Goal: Transaction & Acquisition: Purchase product/service

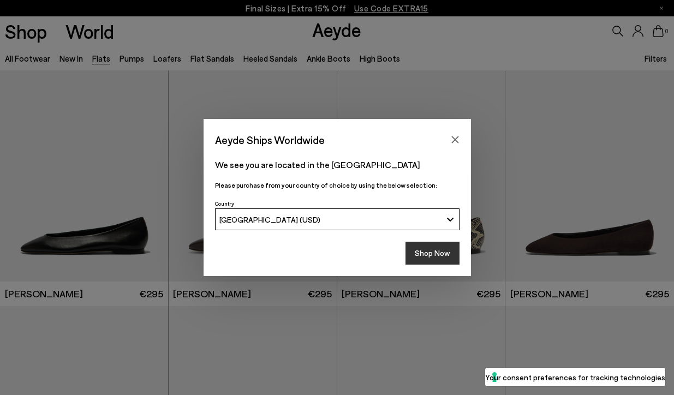
click at [422, 255] on button "Shop Now" at bounding box center [432, 253] width 54 height 23
click at [429, 255] on button "Shop Now" at bounding box center [432, 253] width 54 height 23
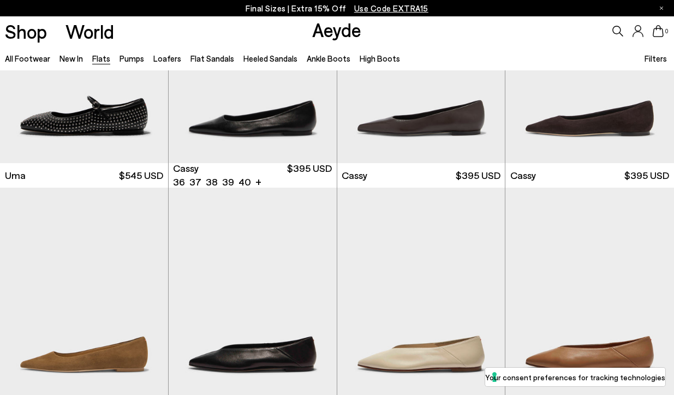
scroll to position [1075, 0]
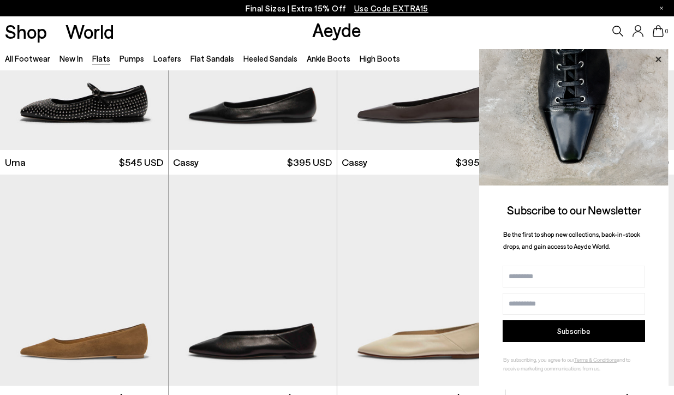
click at [659, 56] on icon at bounding box center [658, 59] width 14 height 14
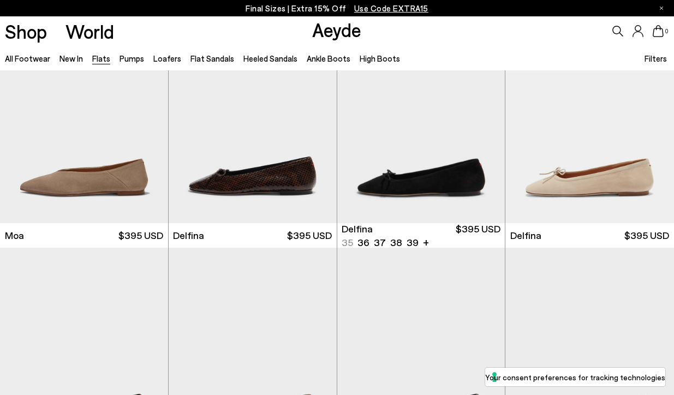
scroll to position [1795, 0]
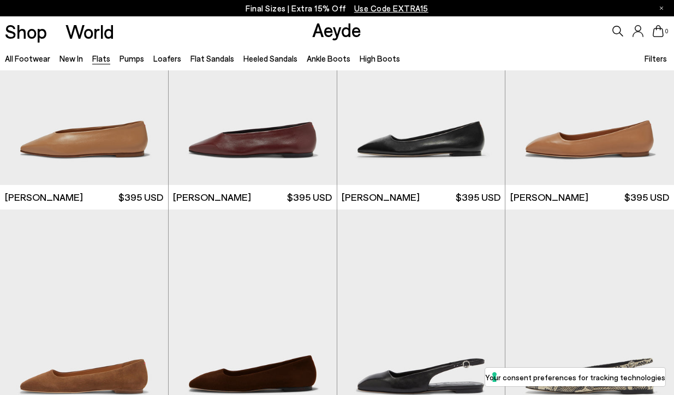
scroll to position [2981, 0]
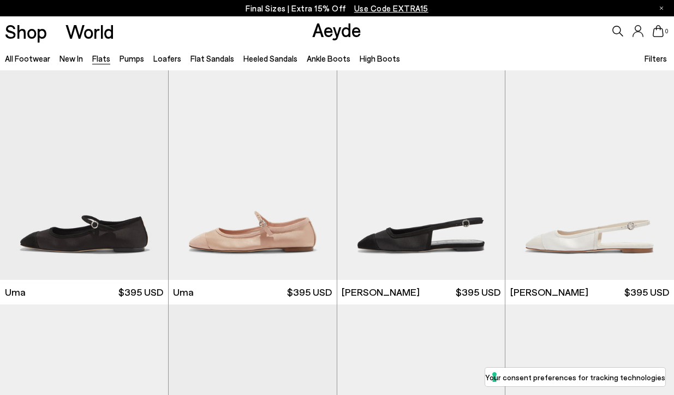
scroll to position [4011, 0]
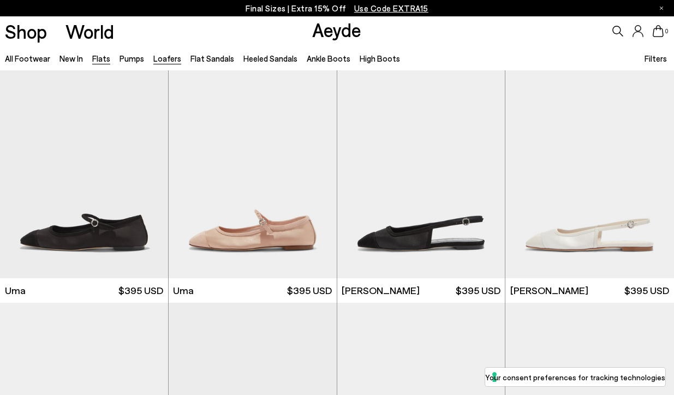
click at [170, 60] on link "Loafers" at bounding box center [167, 58] width 28 height 10
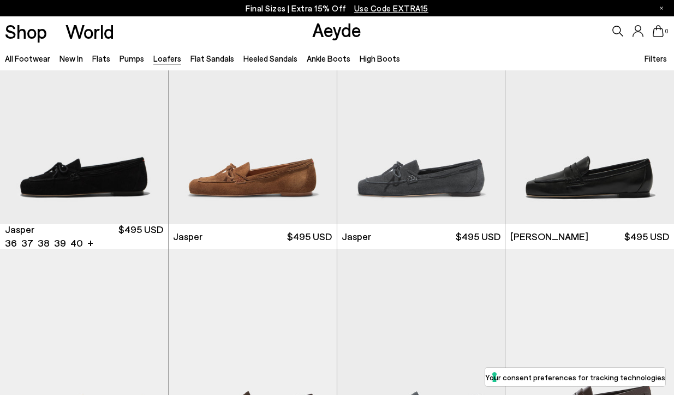
scroll to position [300, 0]
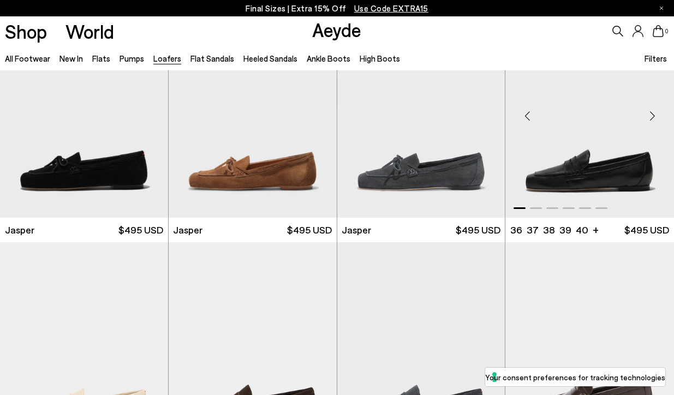
click at [649, 120] on div "Next slide" at bounding box center [652, 116] width 33 height 33
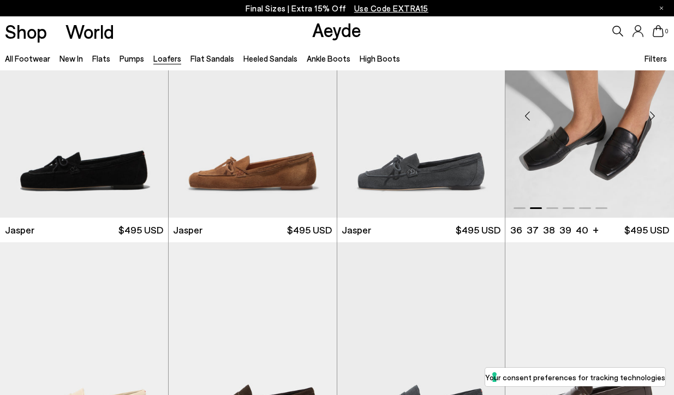
click at [648, 120] on div "Next slide" at bounding box center [652, 116] width 33 height 33
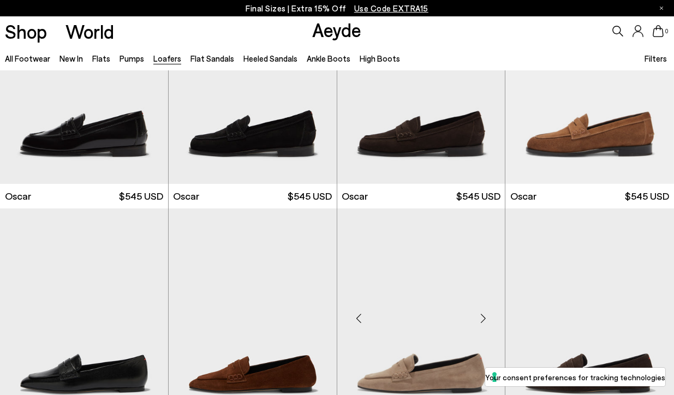
scroll to position [1501, 0]
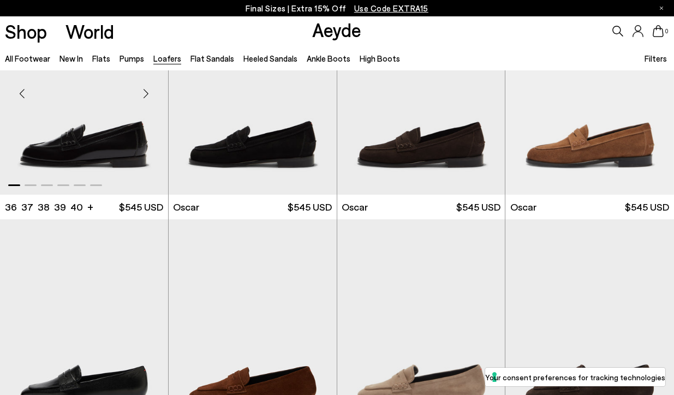
click at [128, 151] on img "1 / 6" at bounding box center [84, 89] width 168 height 211
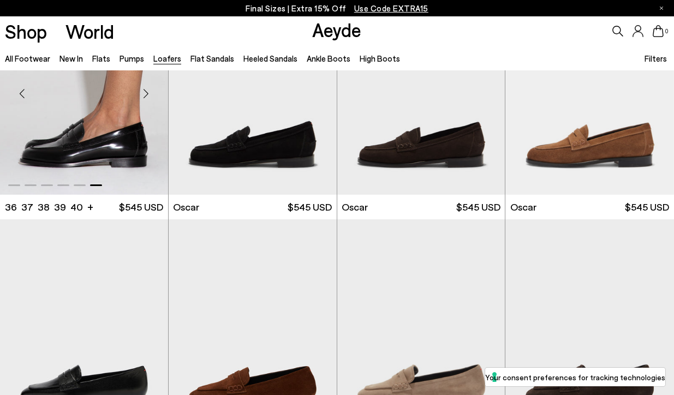
click at [146, 99] on div "Next slide" at bounding box center [146, 93] width 33 height 33
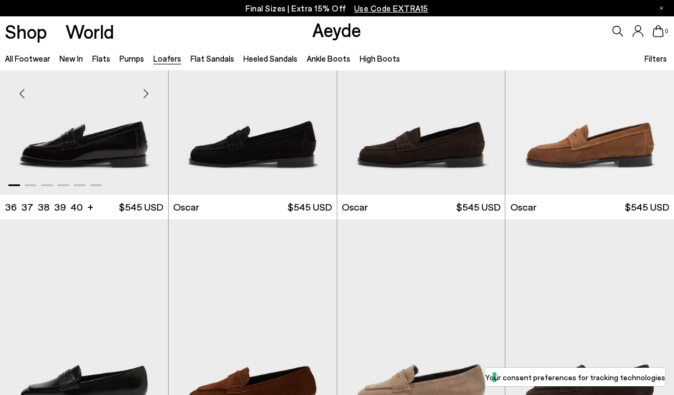
click at [146, 99] on div "Next slide" at bounding box center [146, 93] width 33 height 33
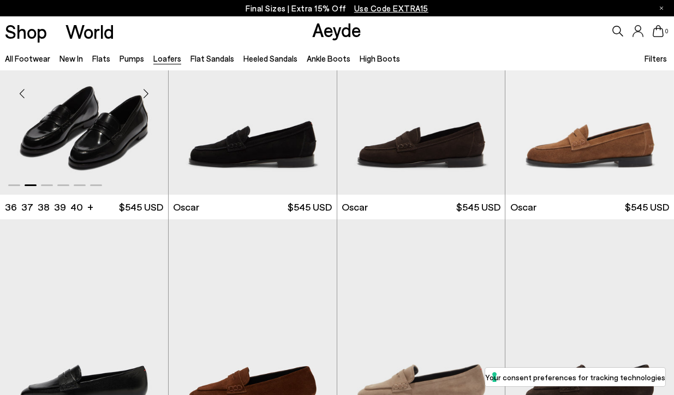
click at [109, 161] on img "2 / 6" at bounding box center [84, 89] width 168 height 211
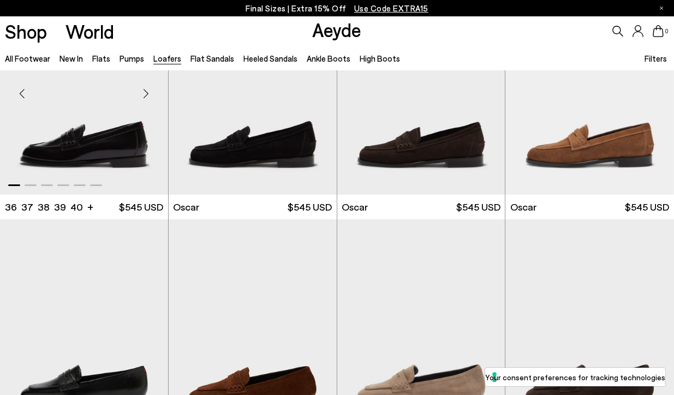
click at [109, 161] on img "1 / 6" at bounding box center [84, 89] width 168 height 211
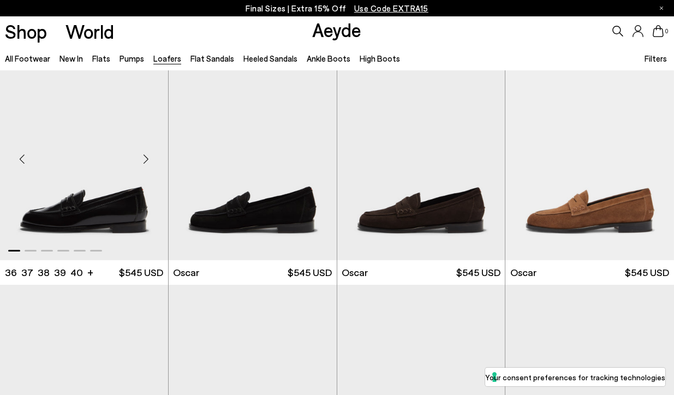
scroll to position [1436, 0]
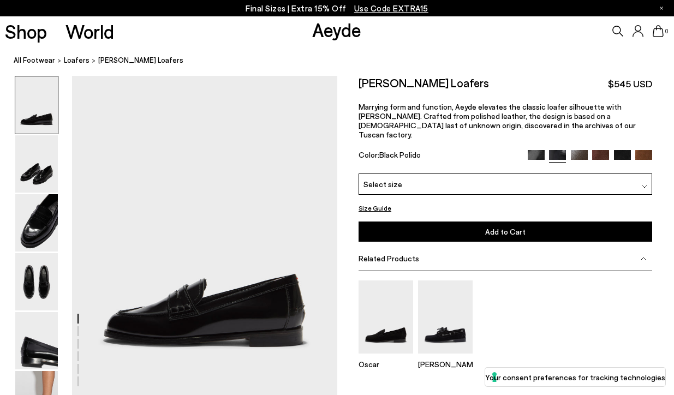
click at [416, 175] on div "Select size" at bounding box center [504, 183] width 293 height 21
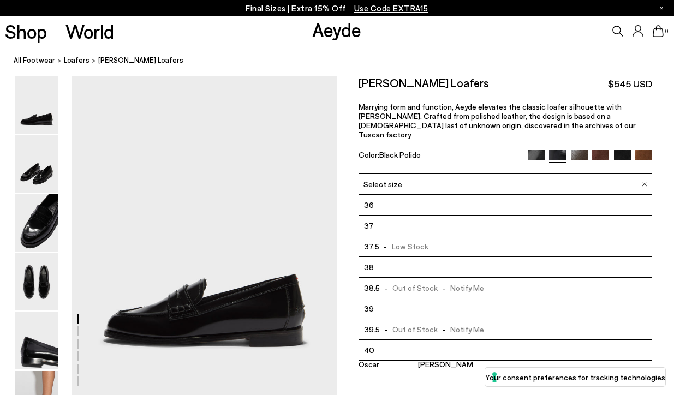
scroll to position [62, 0]
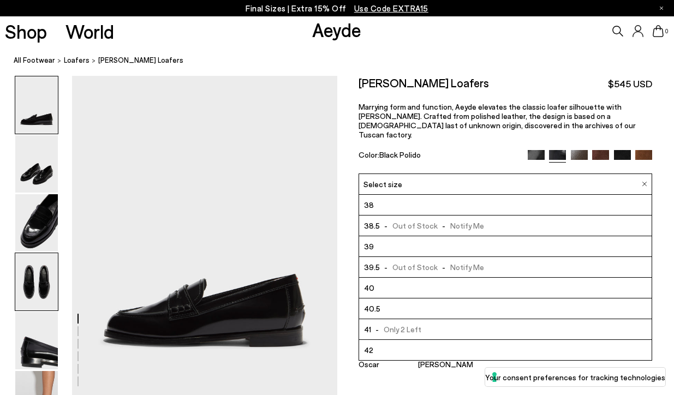
click at [57, 284] on img at bounding box center [36, 281] width 43 height 57
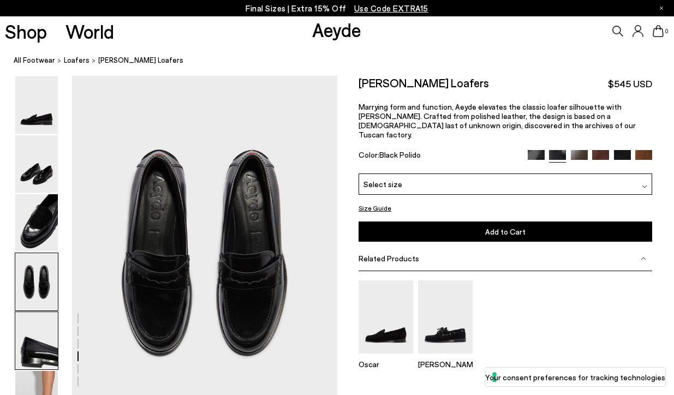
click at [50, 325] on img at bounding box center [36, 340] width 43 height 57
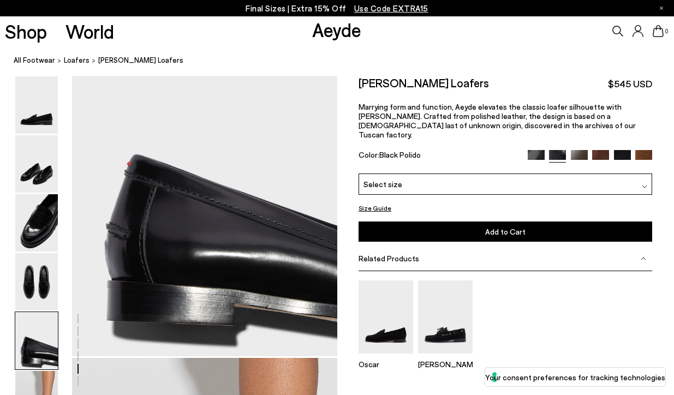
click at [50, 325] on img at bounding box center [36, 340] width 43 height 57
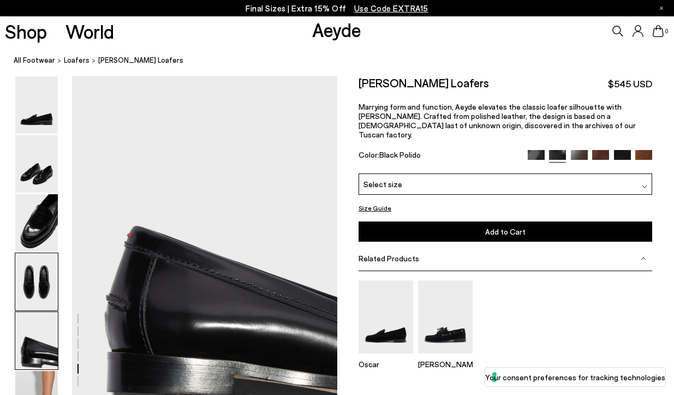
click at [50, 285] on img at bounding box center [36, 281] width 43 height 57
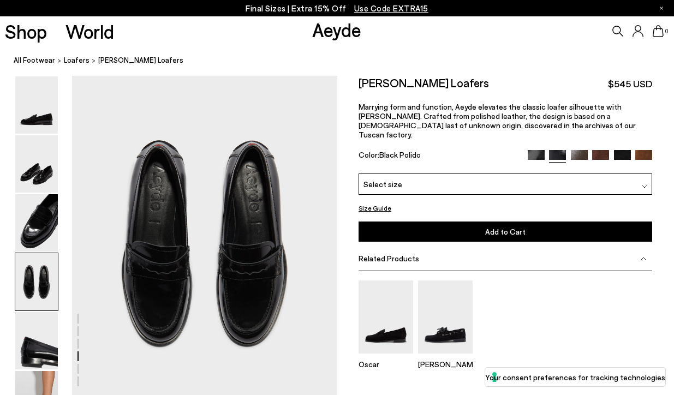
scroll to position [1031, 0]
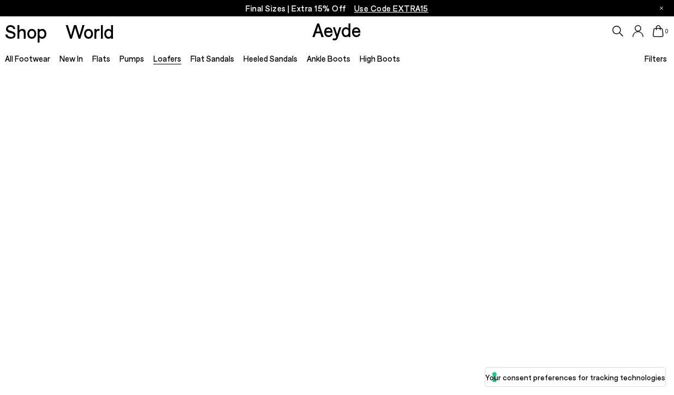
scroll to position [1436, 0]
